Goal: Information Seeking & Learning: Learn about a topic

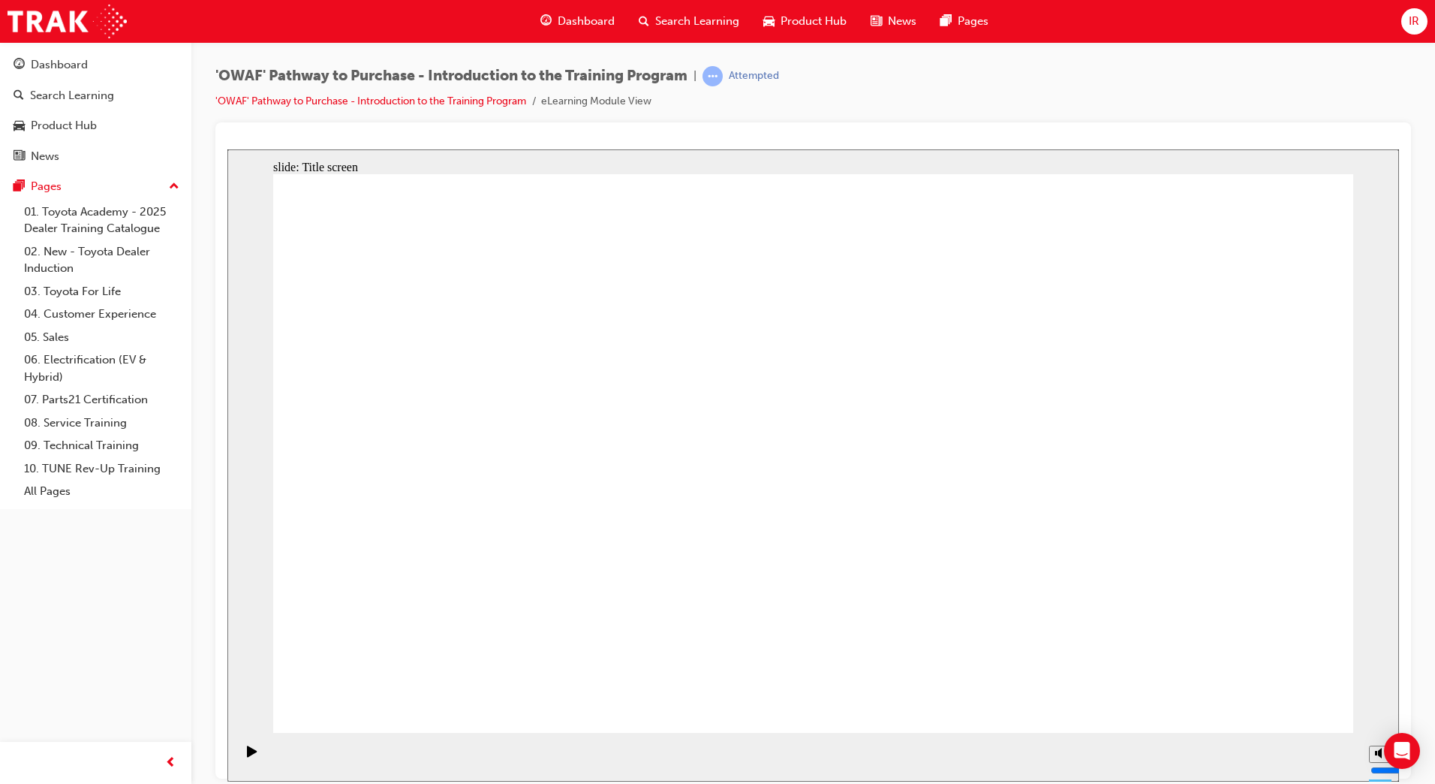
click at [247, 750] on icon "Play (Ctrl+Alt+P)" at bounding box center [252, 751] width 11 height 12
drag, startPoint x: 1270, startPoint y: 710, endPoint x: 1266, endPoint y: 700, distance: 10.5
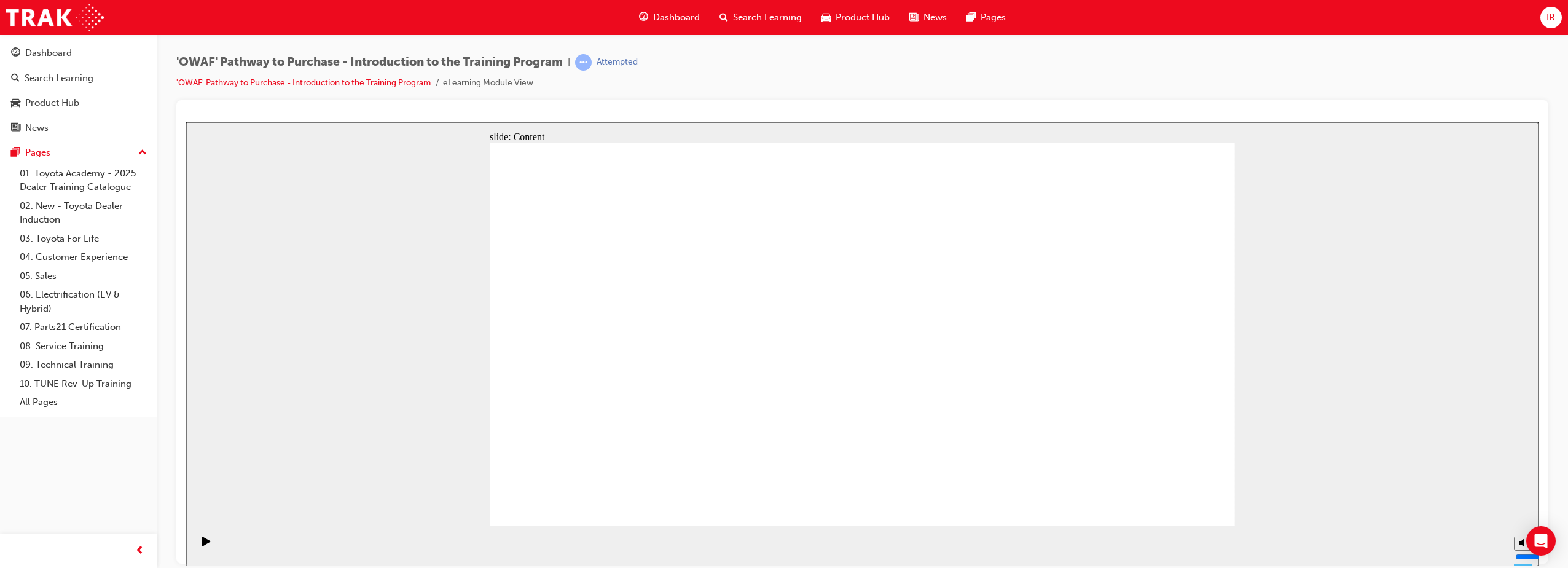
drag, startPoint x: 1438, startPoint y: 243, endPoint x: 1431, endPoint y: 258, distance: 16.6
click at [1174, 253] on div "slide: Content Toyota For Life Rectangle Products Rectangle Corporate reputatio…" at bounding box center [862, 344] width 1352 height 444
drag, startPoint x: 1155, startPoint y: 501, endPoint x: 1136, endPoint y: 536, distance: 39.8
